Goal: Task Accomplishment & Management: Manage account settings

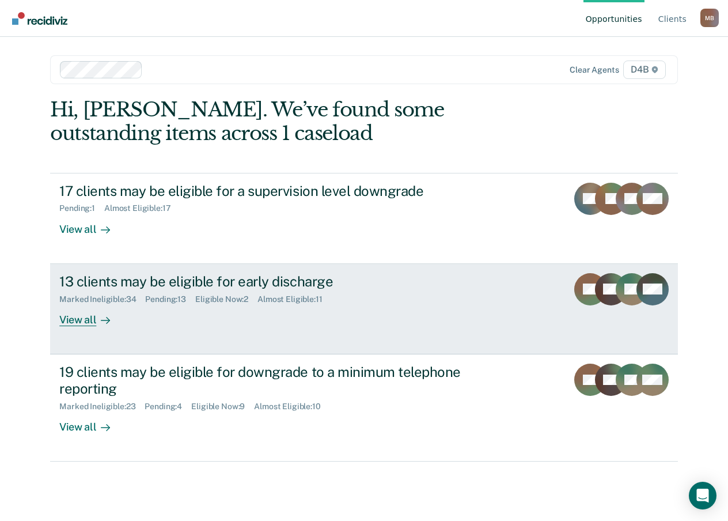
click at [88, 311] on div "View all" at bounding box center [91, 315] width 65 height 22
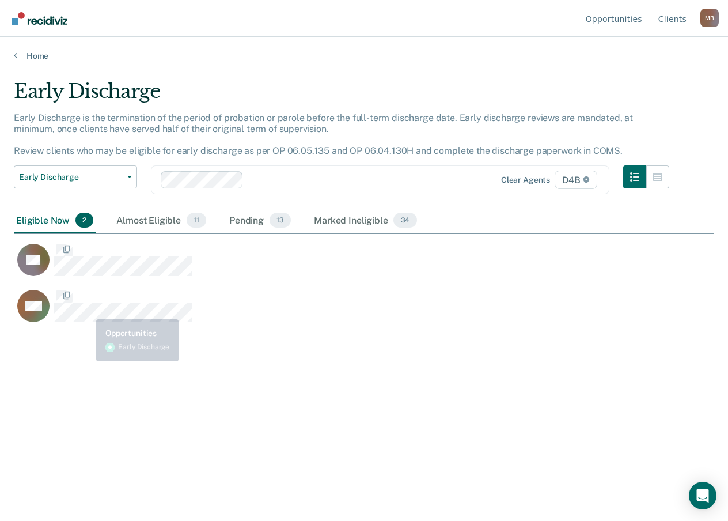
scroll to position [346, 692]
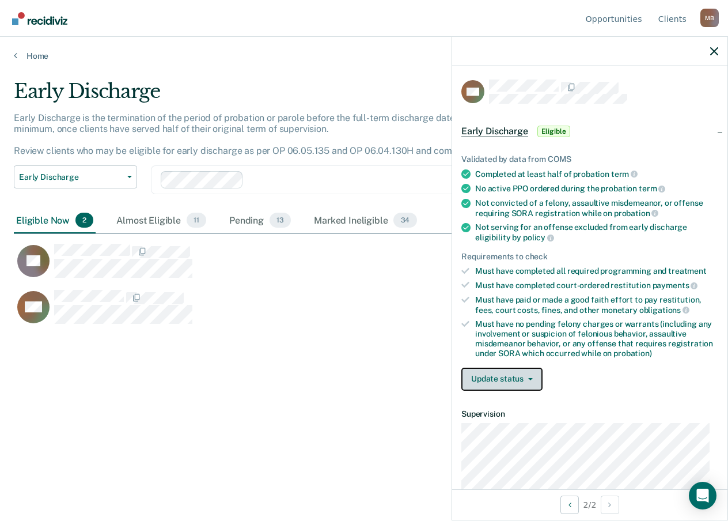
click at [531, 378] on icon "button" at bounding box center [530, 379] width 5 height 2
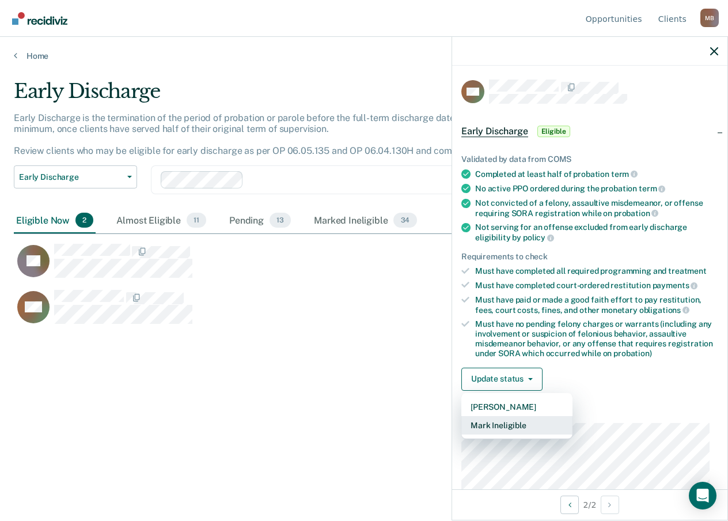
click at [513, 430] on button "Mark Ineligible" at bounding box center [516, 425] width 111 height 18
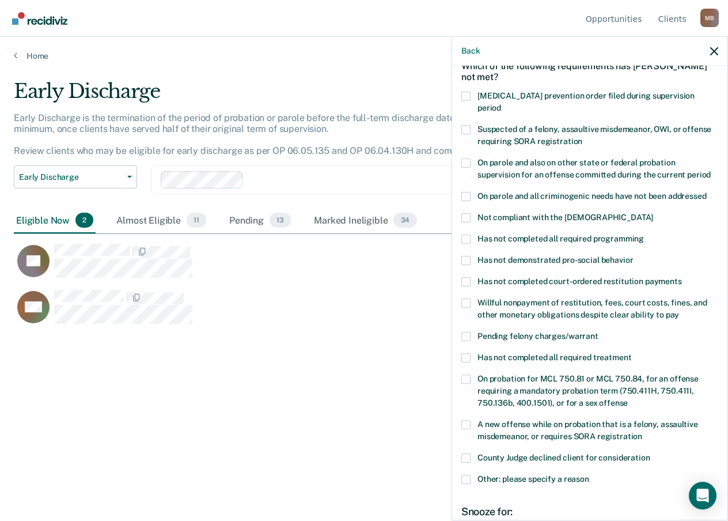
scroll to position [115, 0]
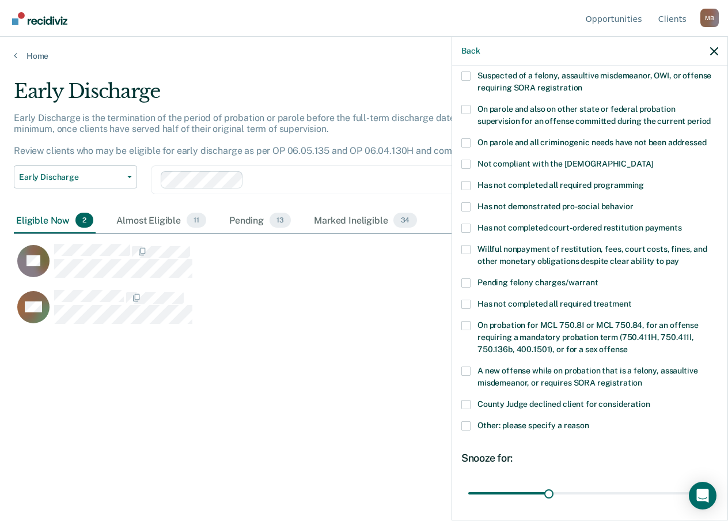
click at [467, 421] on span at bounding box center [465, 425] width 9 height 9
click at [589, 421] on input "Other: please specify a reason" at bounding box center [589, 421] width 0 height 0
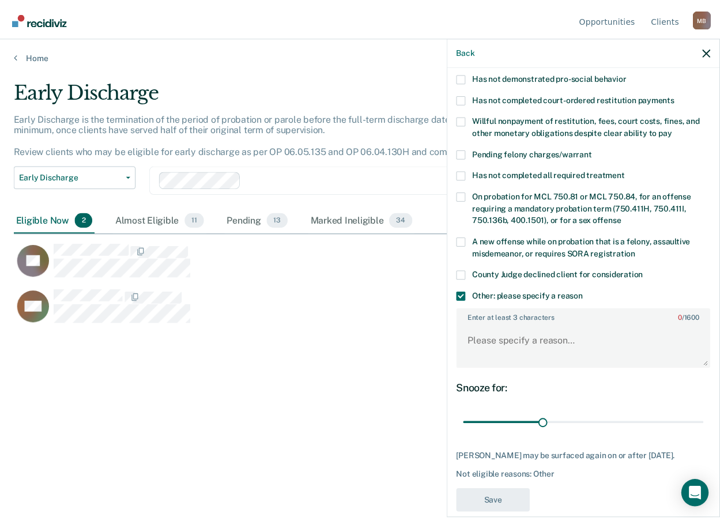
scroll to position [258, 0]
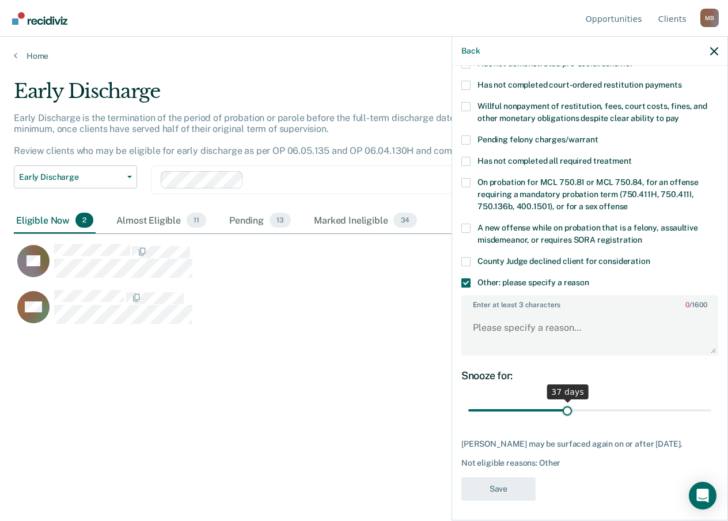
drag, startPoint x: 547, startPoint y: 396, endPoint x: 565, endPoint y: 395, distance: 17.9
type input "37"
click at [565, 400] on input "range" at bounding box center [589, 410] width 243 height 20
click at [497, 313] on textarea "Enter at least 3 characters 0 / 1600" at bounding box center [590, 333] width 255 height 43
type textarea "w"
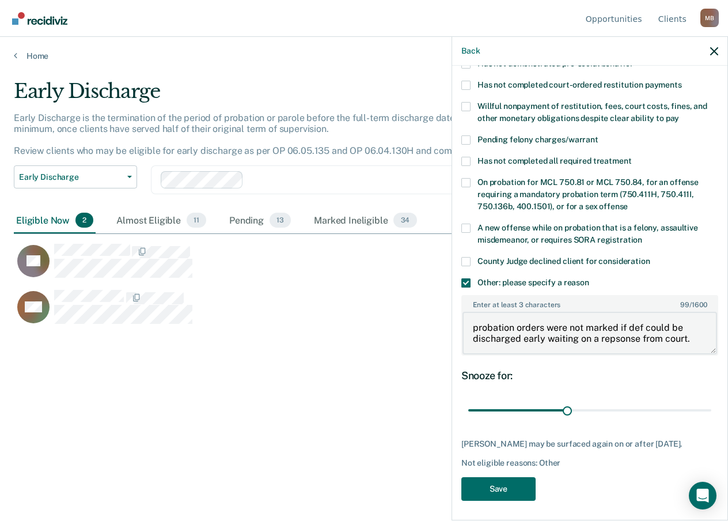
drag, startPoint x: 611, startPoint y: 319, endPoint x: 608, endPoint y: 329, distance: 10.2
type textarea "probation orders were not marked if def could be discharged early waiting on a …"
drag, startPoint x: 567, startPoint y: 400, endPoint x: 559, endPoint y: 459, distance: 59.8
type input "40"
click at [573, 400] on input "range" at bounding box center [589, 410] width 243 height 20
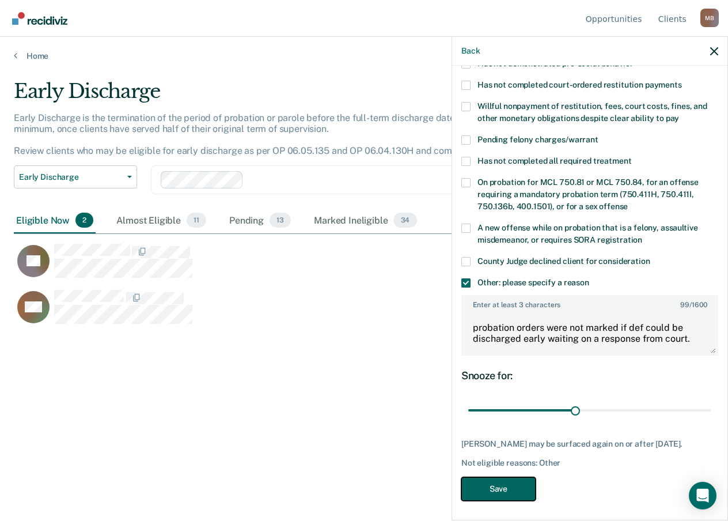
click at [518, 487] on button "Save" at bounding box center [498, 489] width 74 height 24
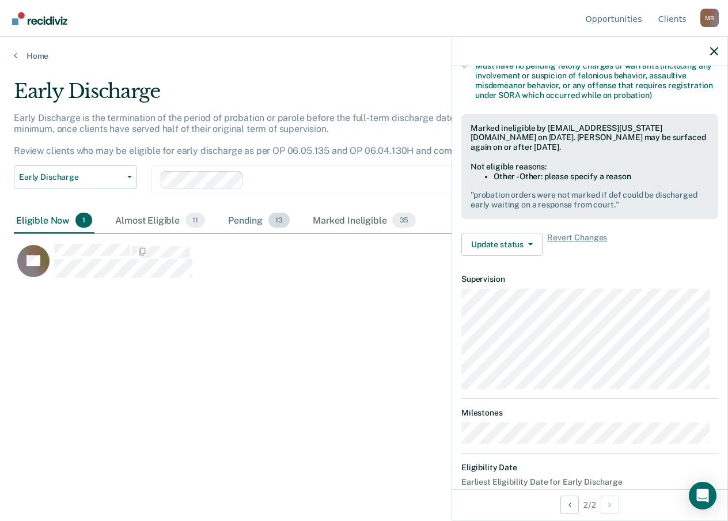
click at [247, 221] on div "Pending 13" at bounding box center [259, 220] width 66 height 25
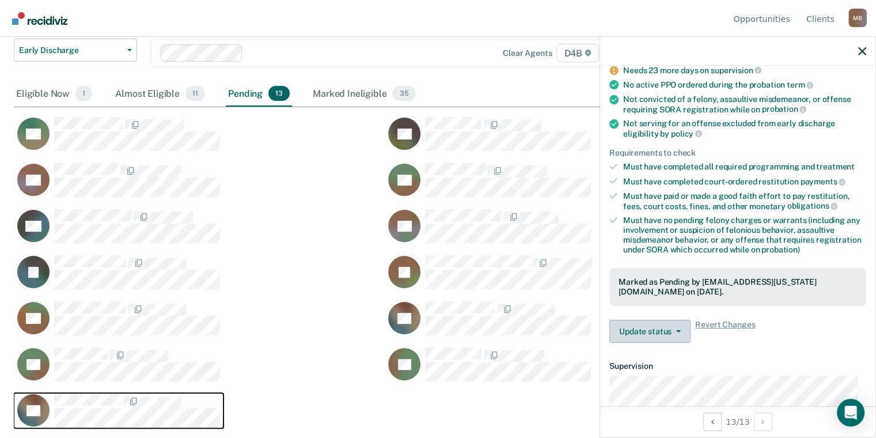
scroll to position [173, 0]
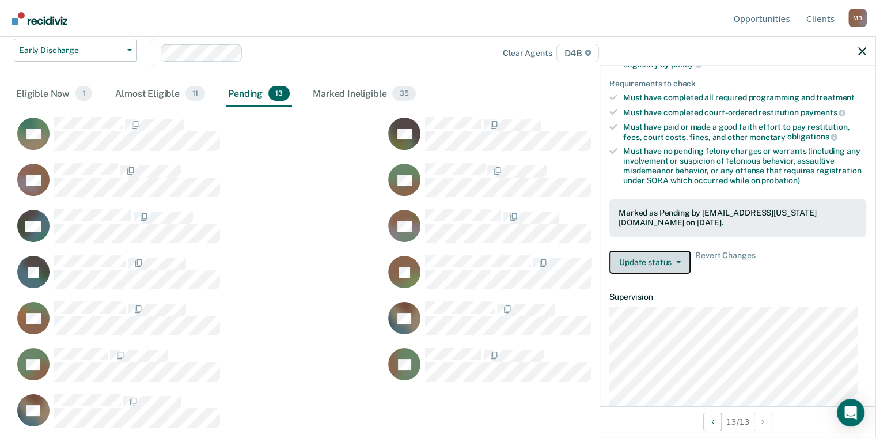
click at [648, 258] on button "Update status" at bounding box center [650, 262] width 81 height 23
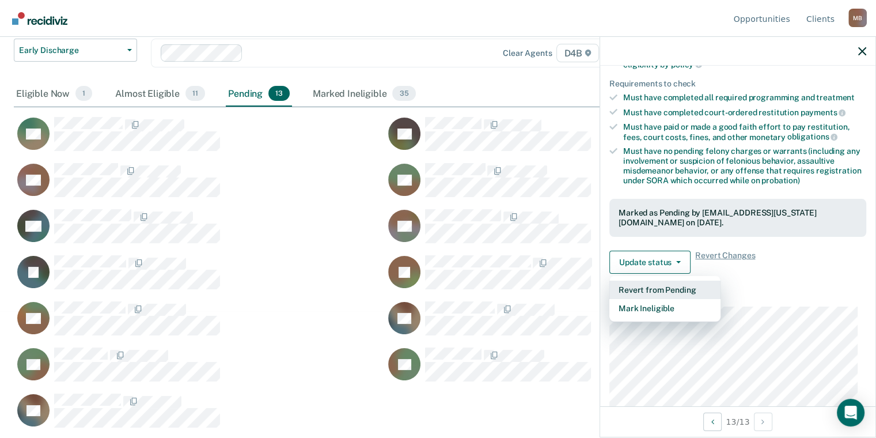
click at [645, 285] on button "Revert from Pending" at bounding box center [665, 290] width 111 height 18
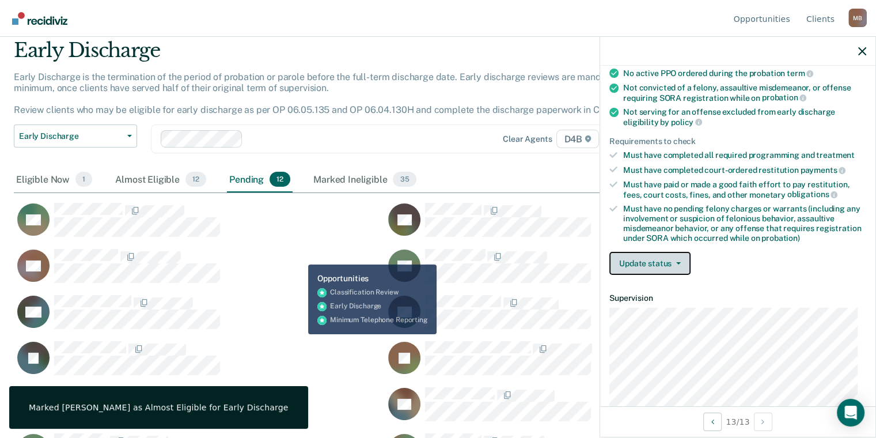
scroll to position [0, 0]
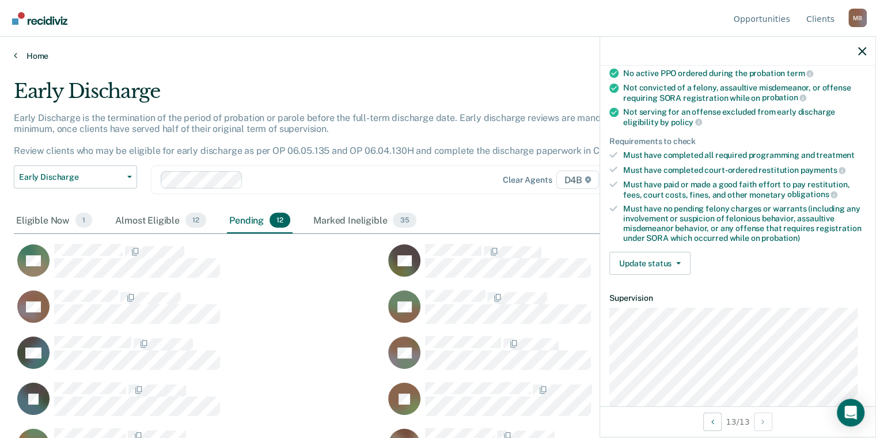
click at [19, 52] on link "Home" at bounding box center [438, 56] width 849 height 10
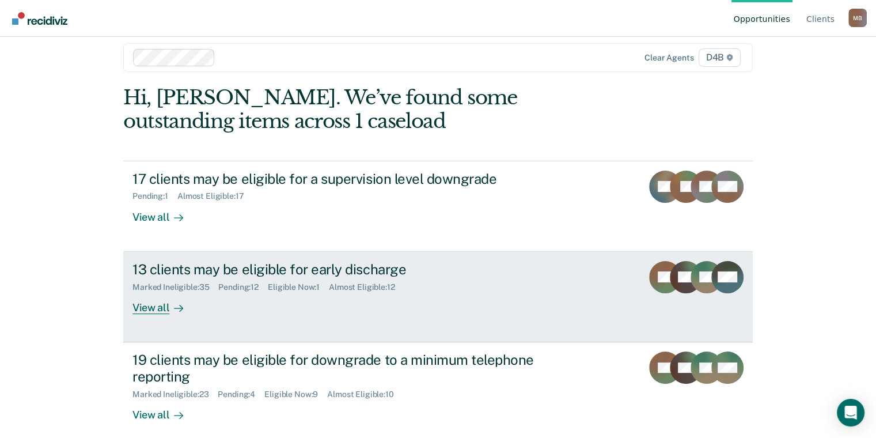
scroll to position [23, 0]
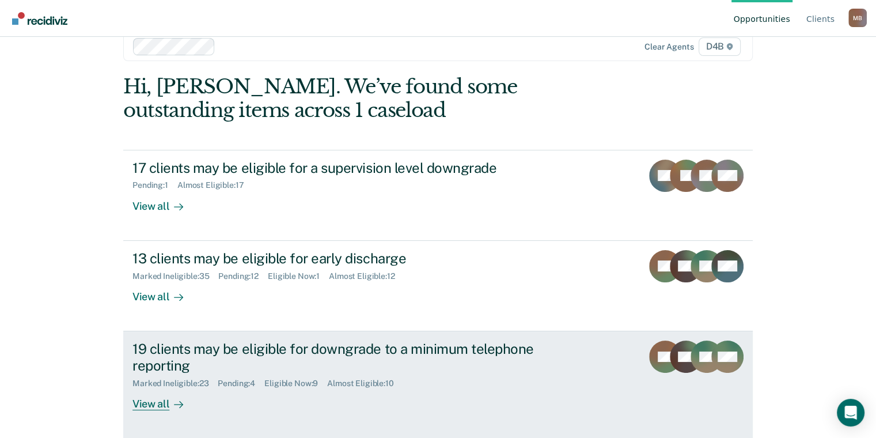
click at [139, 405] on div "View all" at bounding box center [165, 399] width 65 height 22
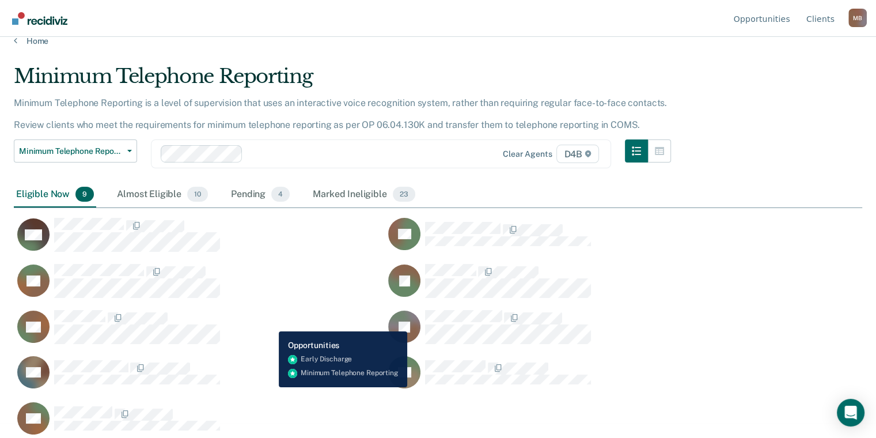
scroll to position [23, 0]
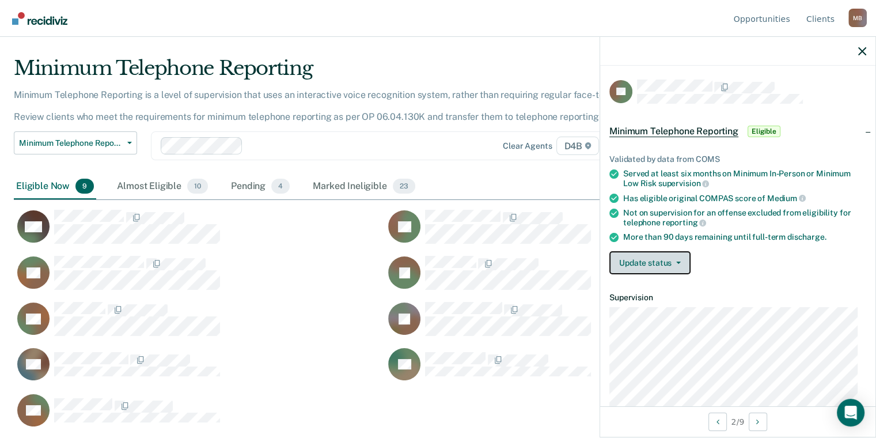
click at [661, 272] on div "Validated by data from COMS Served at least six months on Minimum In-Person or …" at bounding box center [737, 209] width 275 height 147
click at [656, 264] on button "Update status" at bounding box center [650, 262] width 81 height 23
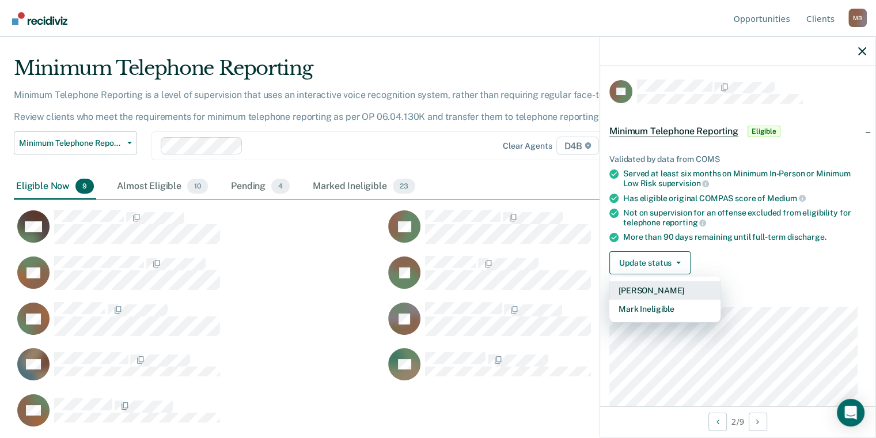
click at [660, 289] on button "[PERSON_NAME]" at bounding box center [665, 290] width 111 height 18
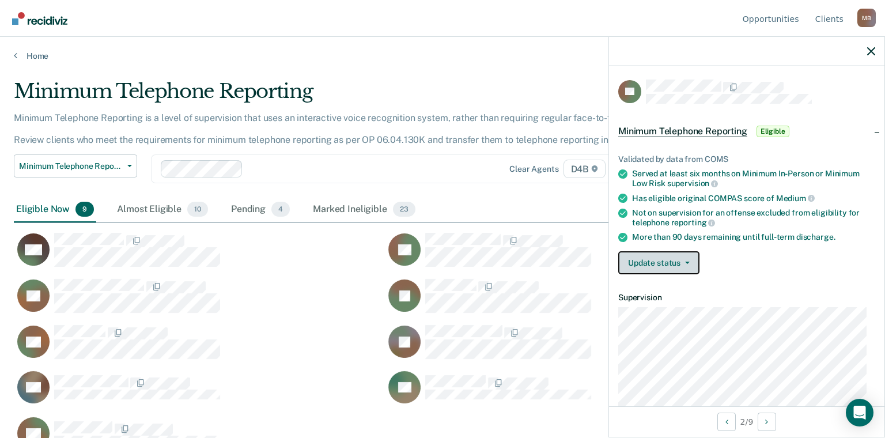
scroll to position [263, 848]
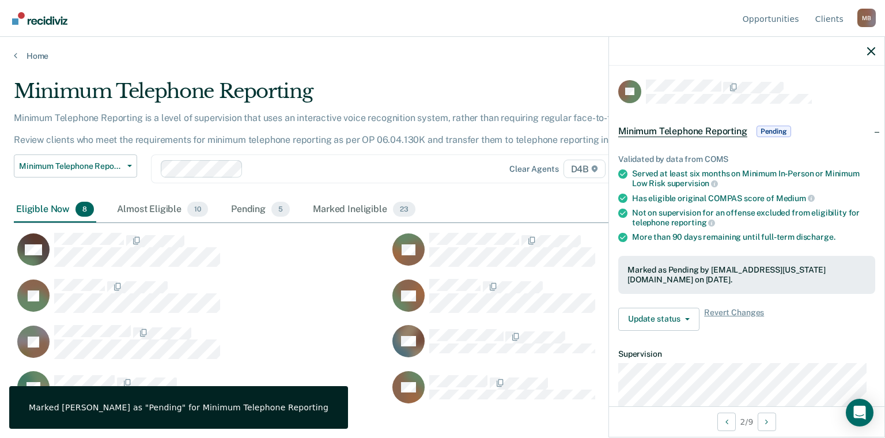
click at [479, 186] on div "Minimum Telephone Reporting Classification Review Early Discharge Minimum Telep…" at bounding box center [346, 175] width 664 height 43
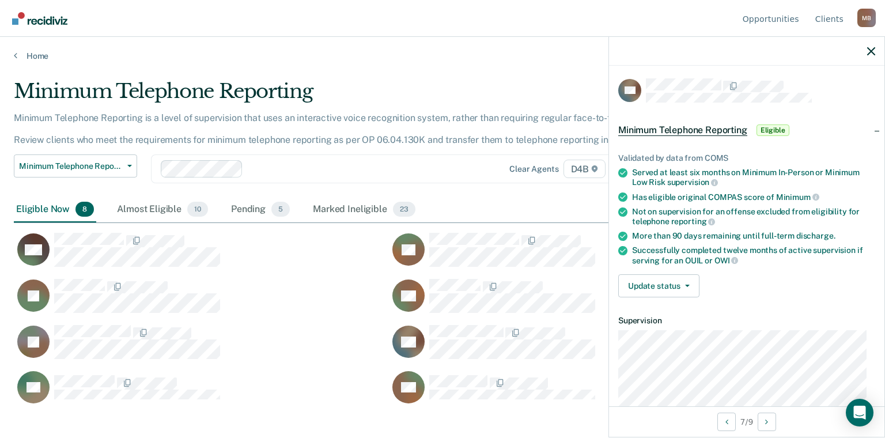
scroll to position [0, 0]
click at [688, 278] on button "Update status" at bounding box center [658, 286] width 81 height 23
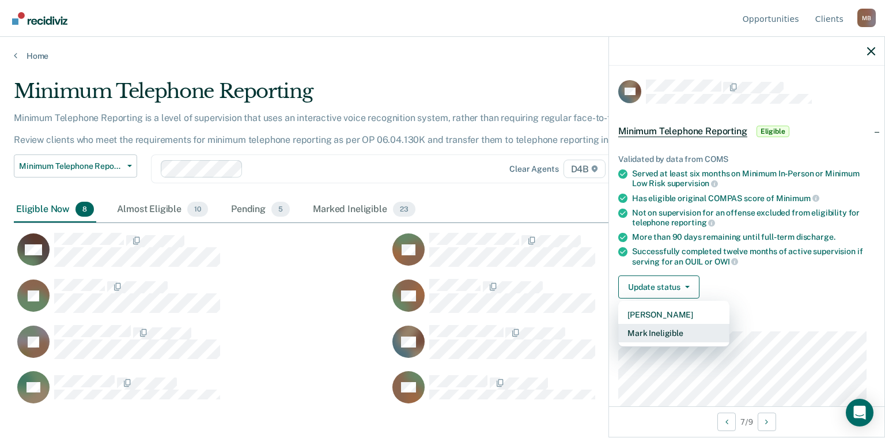
click at [698, 325] on button "Mark Ineligible" at bounding box center [673, 333] width 111 height 18
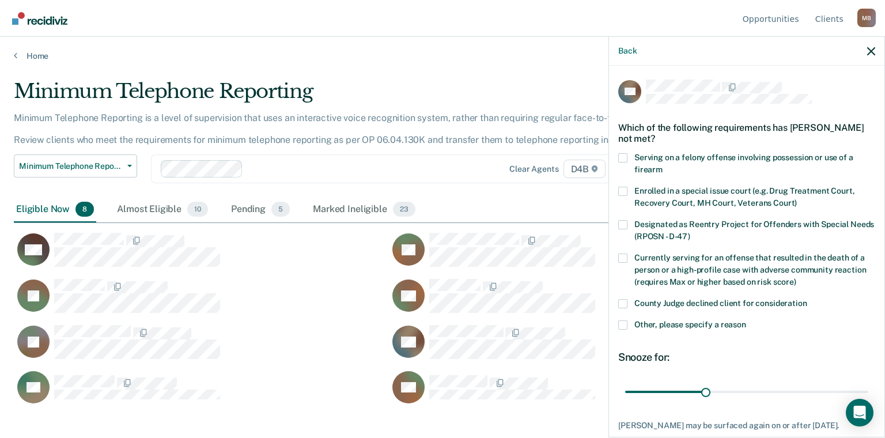
click at [624, 324] on span at bounding box center [622, 324] width 9 height 9
click at [728, 320] on input "Other, please specify a reason" at bounding box center [746, 320] width 0 height 0
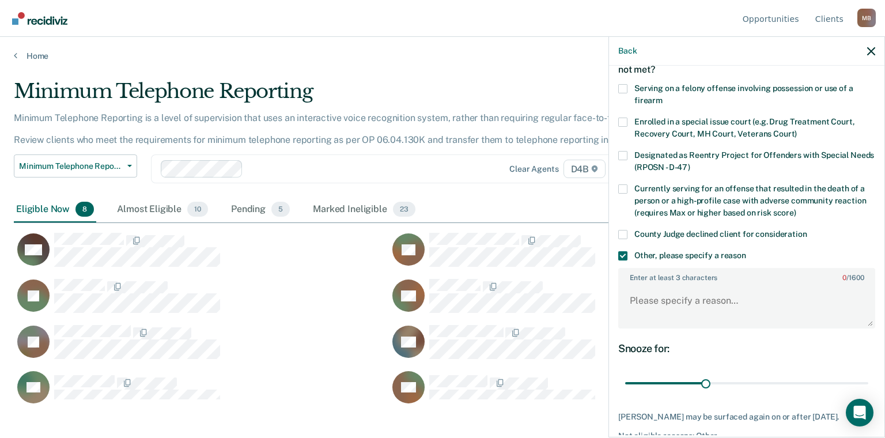
scroll to position [135, 0]
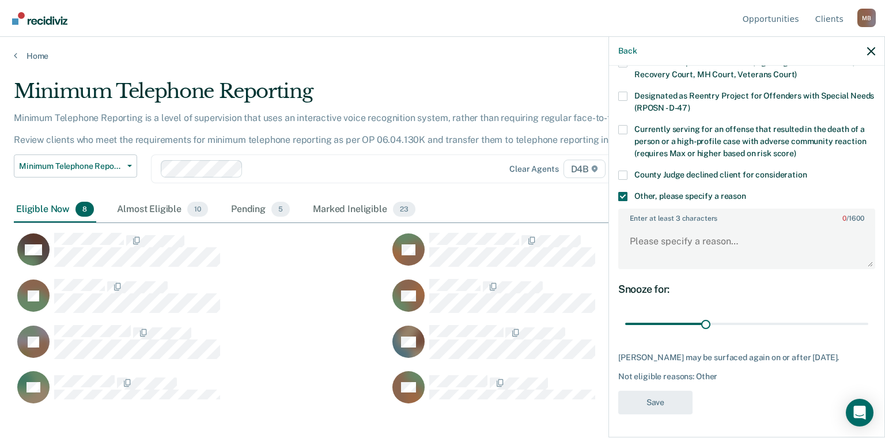
click at [674, 213] on label "Enter at least 3 characters 0 / 1600" at bounding box center [746, 216] width 255 height 13
click at [674, 225] on textarea "Enter at least 3 characters 0 / 1600" at bounding box center [746, 246] width 255 height 43
click at [671, 231] on textarea "Enter at least 3 characters 0 / 1600" at bounding box center [746, 246] width 255 height 43
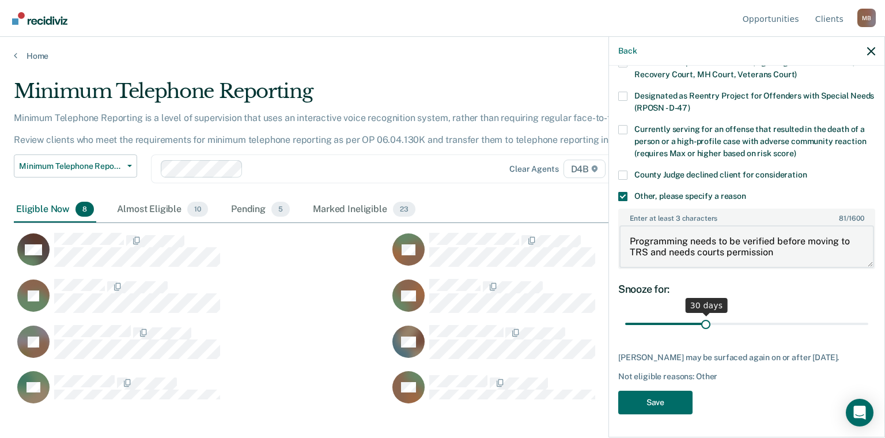
type textarea "Programming needs to be verified before moving to TRS and needs courts permissi…"
drag, startPoint x: 703, startPoint y: 317, endPoint x: 869, endPoint y: 303, distance: 166.5
type input "90"
click at [728, 314] on input "range" at bounding box center [746, 324] width 243 height 20
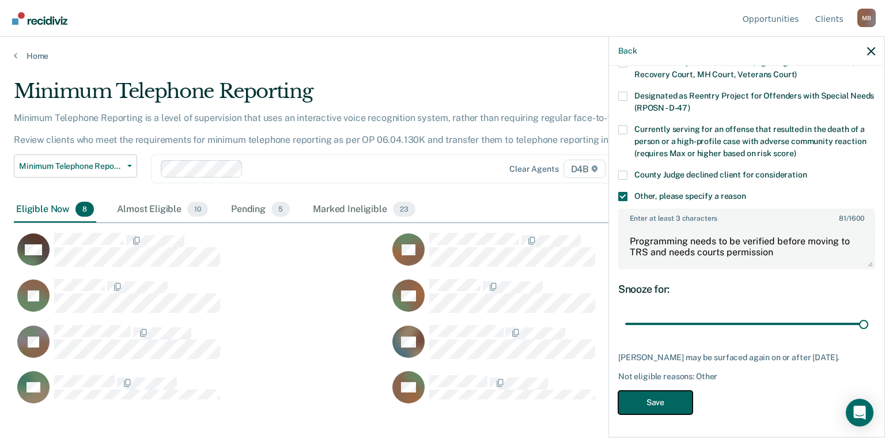
click at [673, 405] on button "Save" at bounding box center [655, 403] width 74 height 24
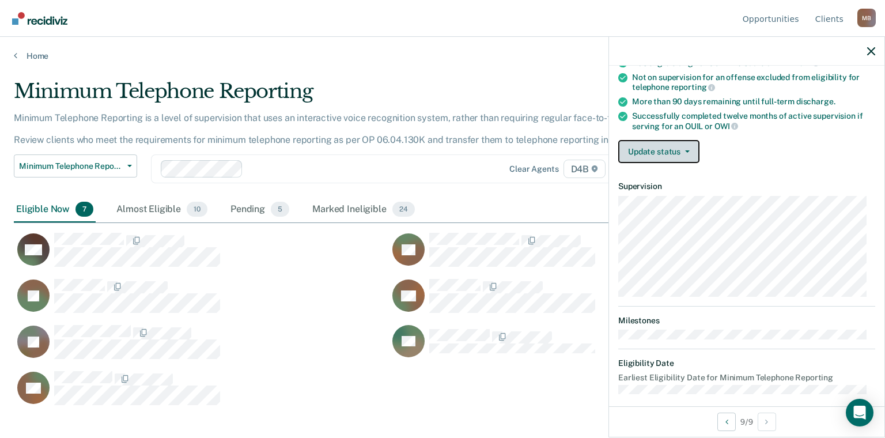
click at [687, 156] on button "Update status" at bounding box center [658, 151] width 81 height 23
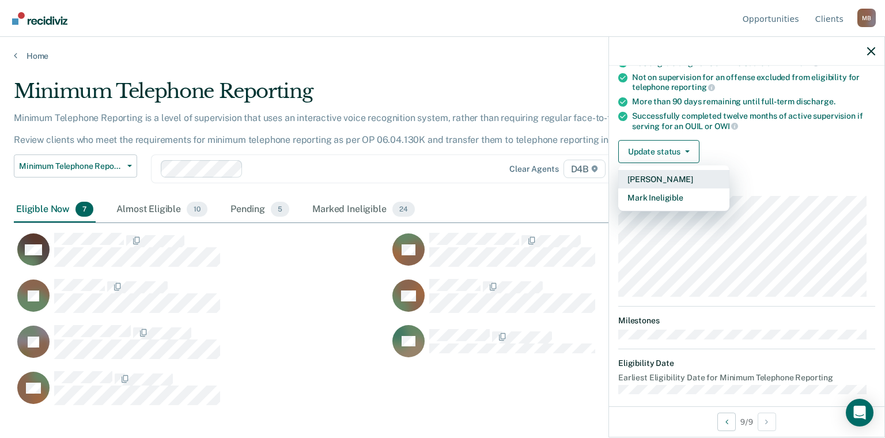
click at [685, 180] on button "[PERSON_NAME]" at bounding box center [673, 179] width 111 height 18
